Goal: Transaction & Acquisition: Obtain resource

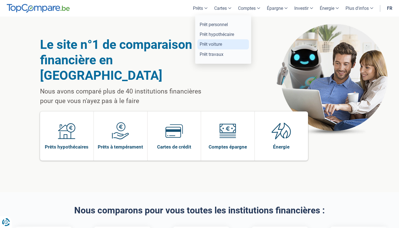
click at [213, 42] on link "Prêt voiture" at bounding box center [224, 44] width 52 height 10
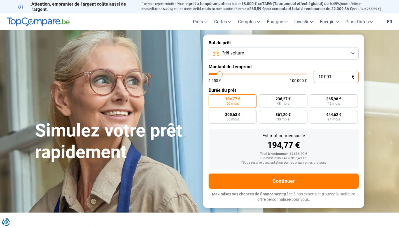
drag, startPoint x: 339, startPoint y: 77, endPoint x: 309, endPoint y: 77, distance: 30.5
click at [309, 77] on div "10 001 € 1 250 € 100 000 €" at bounding box center [284, 77] width 150 height 12
type input "2"
type input "1250"
type input "24"
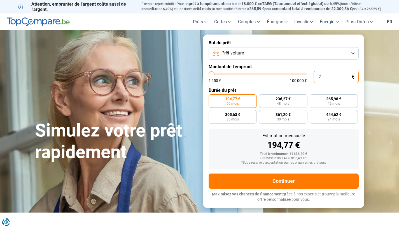
type input "1250"
type input "249"
type input "1250"
type input "2 499"
type input "2500"
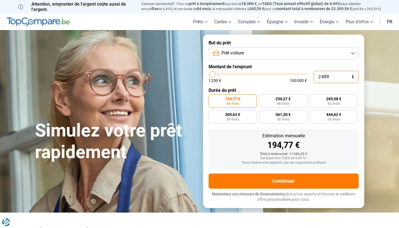
type input "24 999"
type input "25000"
radio input "false"
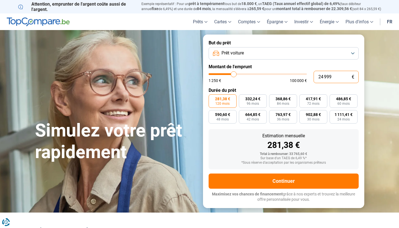
type input "24 999"
click at [278, 84] on form "But du prêt Prêt voiture Montant de l'emprunt 24 999 € 1 250 € 100 000 € Durée …" at bounding box center [283, 120] width 161 height 173
click at [342, 105] on label "486,85 € 60 mois" at bounding box center [344, 100] width 28 height 13
click at [334, 98] on input "486,85 € 60 mois" at bounding box center [332, 96] width 4 height 4
radio input "true"
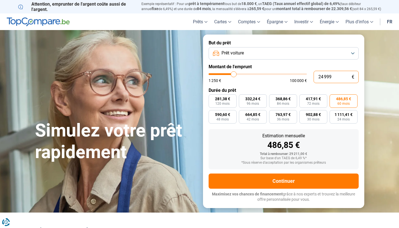
click at [326, 77] on input "24 999" at bounding box center [336, 77] width 45 height 12
type input "2 499"
type input "2500"
type input "24 994"
type input "25000"
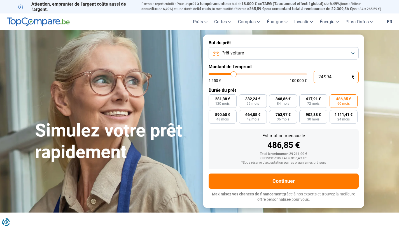
type input "2 499"
type input "2500"
type input "249"
type input "1250"
type input "24"
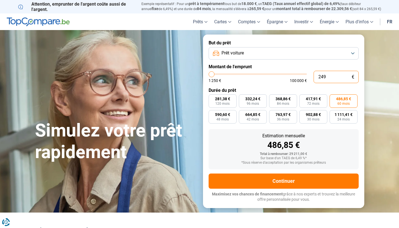
type input "1250"
type input "244"
type input "1250"
type input "2 449"
type input "2500"
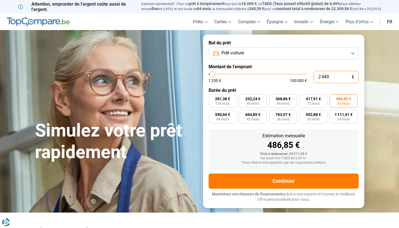
type input "24 499"
type input "24500"
type input "24 499"
type input "24500"
radio input "false"
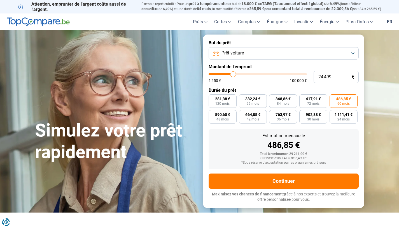
radio input "true"
click at [317, 88] on label "Durée du prêt" at bounding box center [284, 89] width 150 height 5
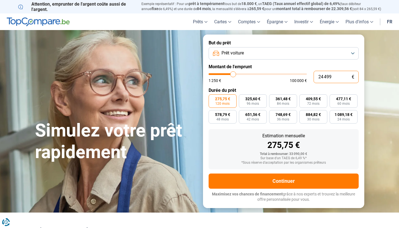
click at [325, 78] on input "24 499" at bounding box center [336, 77] width 45 height 12
type input "2 449"
type input "2500"
type input "244"
type input "1250"
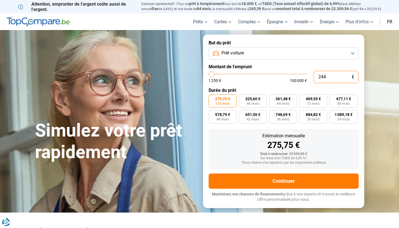
type input "24"
type input "1250"
type input "2"
type input "1250"
type input "23"
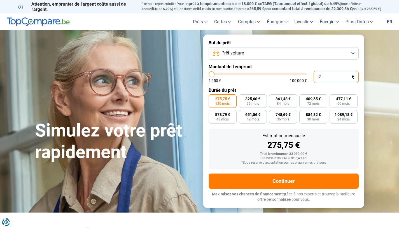
type input "1250"
type input "239"
type input "1250"
type input "2 399"
type input "2500"
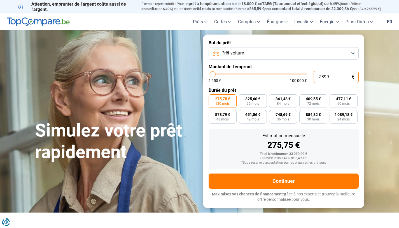
type input "23 999"
click at [337, 76] on input "23 999" at bounding box center [336, 77] width 45 height 12
type input "24000"
click at [323, 76] on input "23 999" at bounding box center [336, 77] width 45 height 12
type input "2 999"
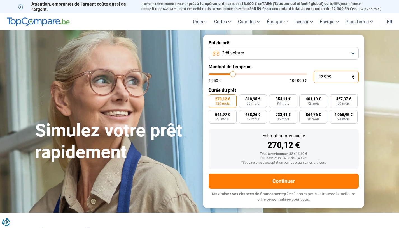
type input "3000"
type input "21 999"
type input "22000"
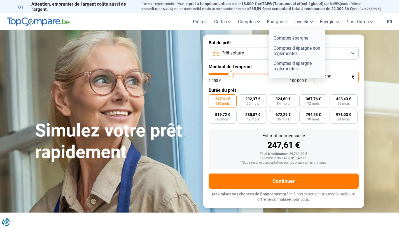
type input "21 999"
